Goal: Check status

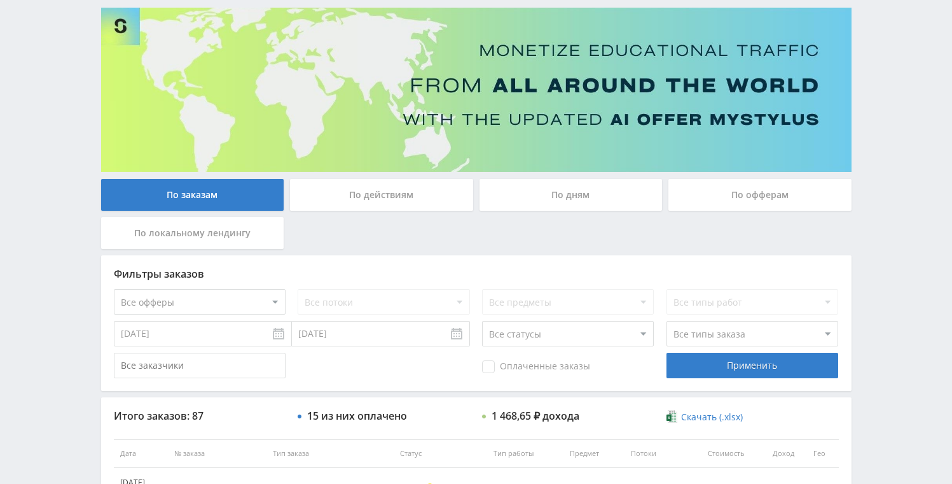
click at [560, 189] on div "По дням" at bounding box center [571, 195] width 183 height 32
click at [0, 0] on input "По дням" at bounding box center [0, 0] width 0 height 0
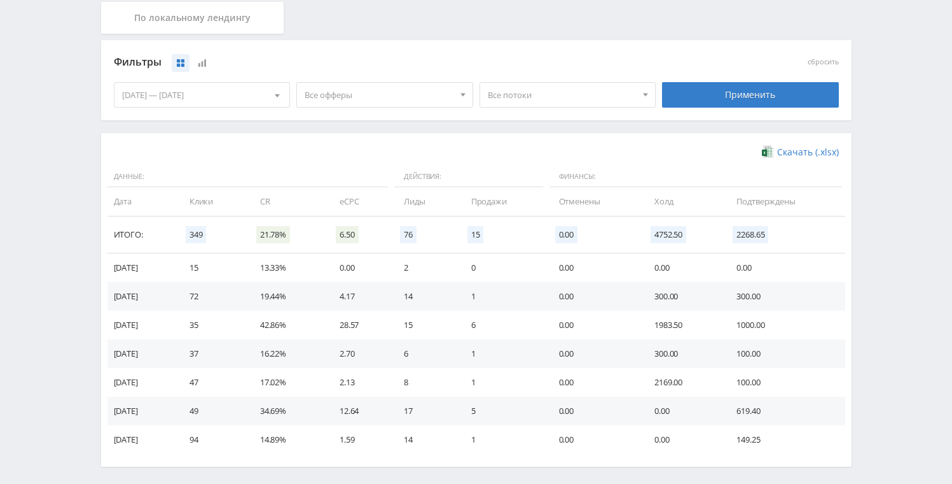
scroll to position [349, 0]
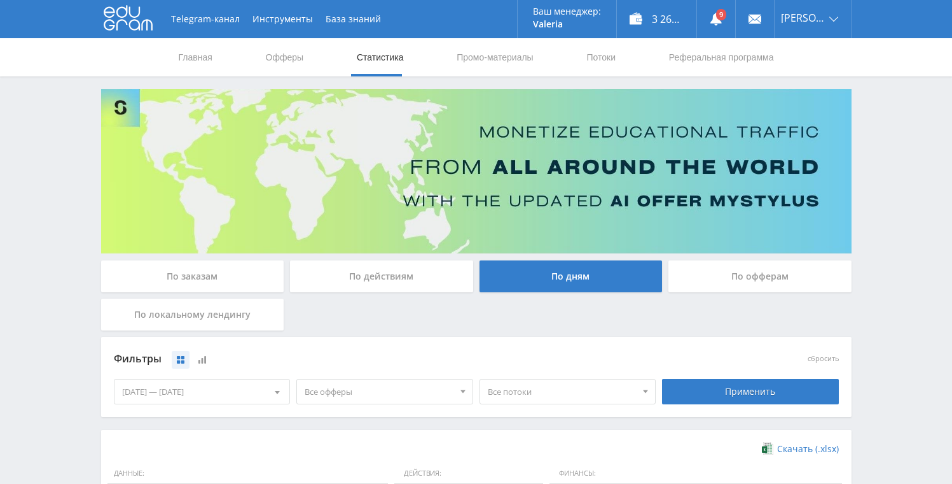
scroll to position [349, 0]
